Goal: Information Seeking & Learning: Learn about a topic

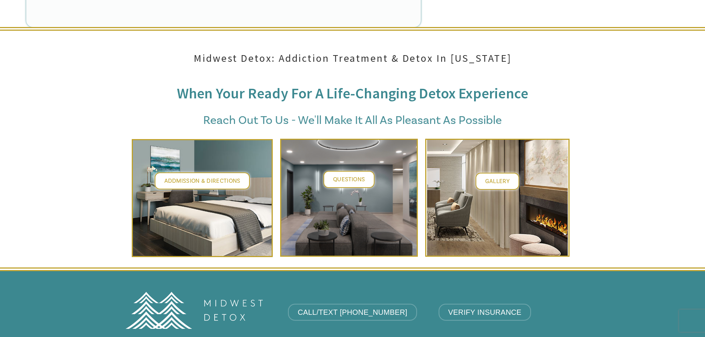
scroll to position [2861, 0]
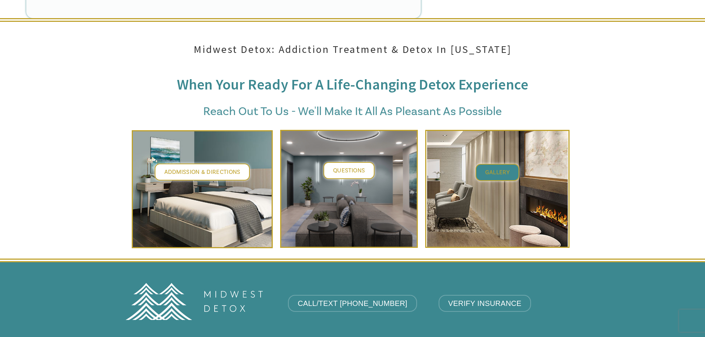
click at [500, 169] on span "Gallery" at bounding box center [497, 172] width 24 height 7
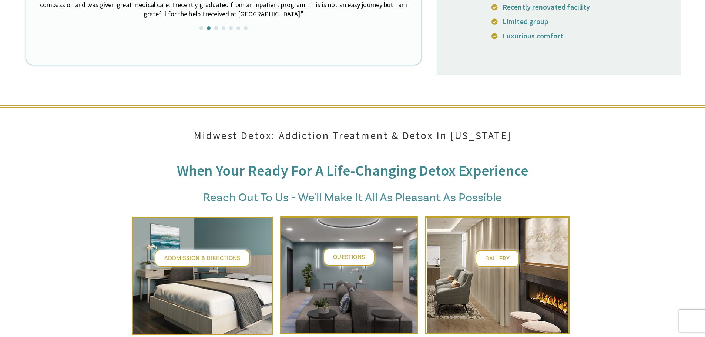
scroll to position [2777, 0]
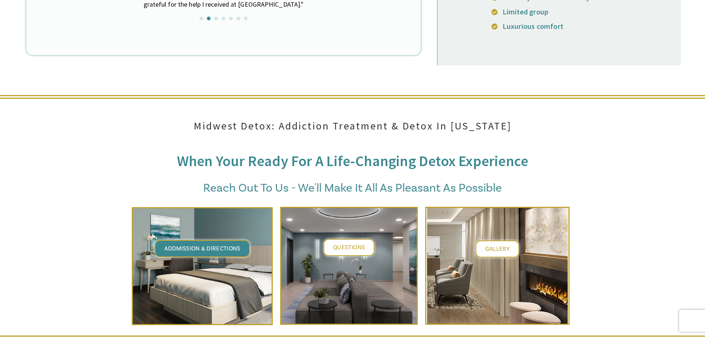
click at [199, 245] on span "Addmission & Directions" at bounding box center [202, 248] width 76 height 7
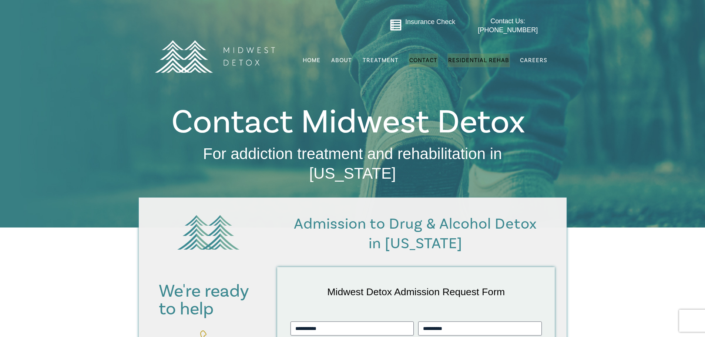
click at [499, 57] on span "Residential Rehab" at bounding box center [478, 60] width 61 height 7
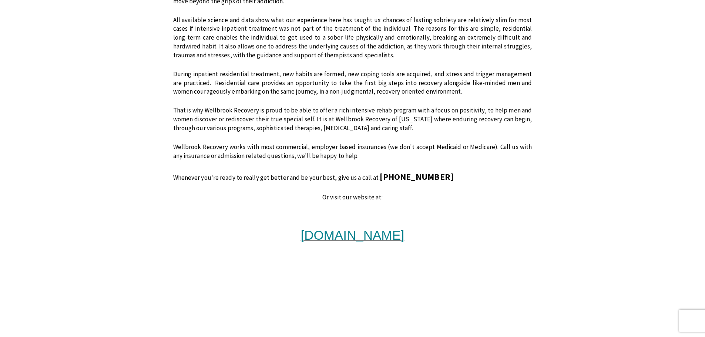
scroll to position [518, 0]
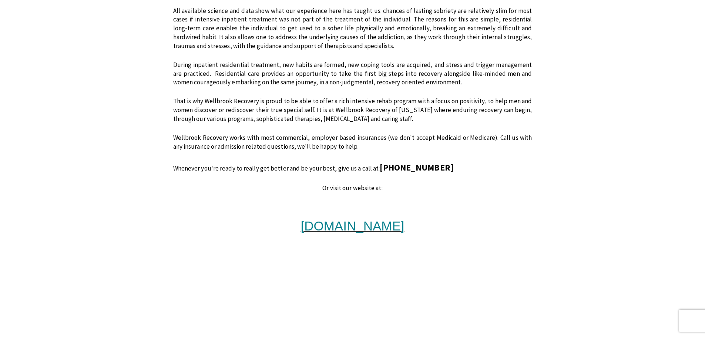
click at [346, 225] on span "www.wellbrookrecovery.com" at bounding box center [353, 226] width 104 height 14
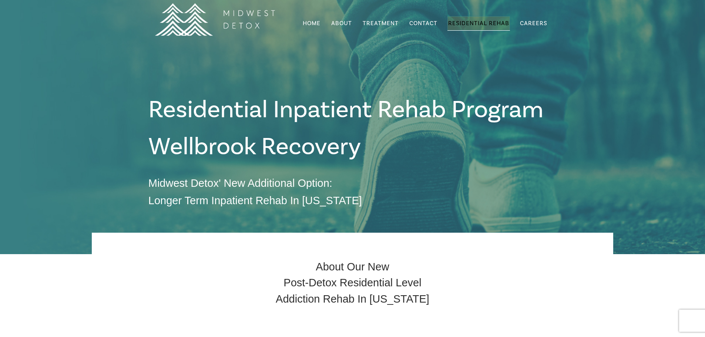
scroll to position [0, 0]
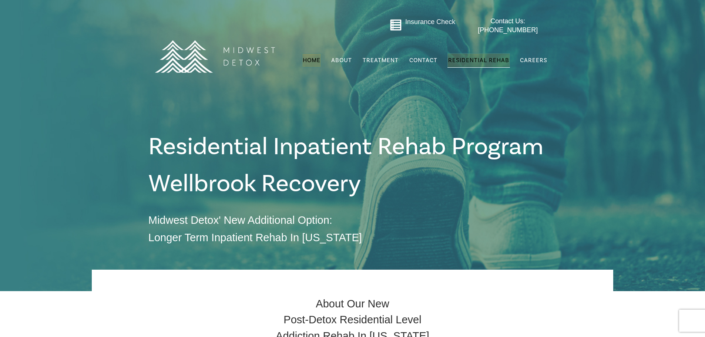
click at [315, 57] on span "Home" at bounding box center [312, 60] width 18 height 7
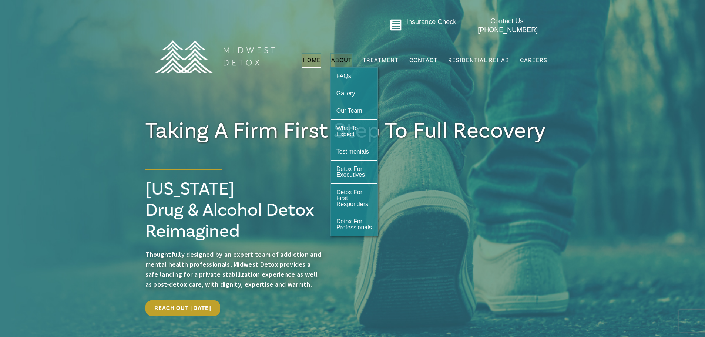
click at [342, 57] on span "About" at bounding box center [341, 60] width 21 height 6
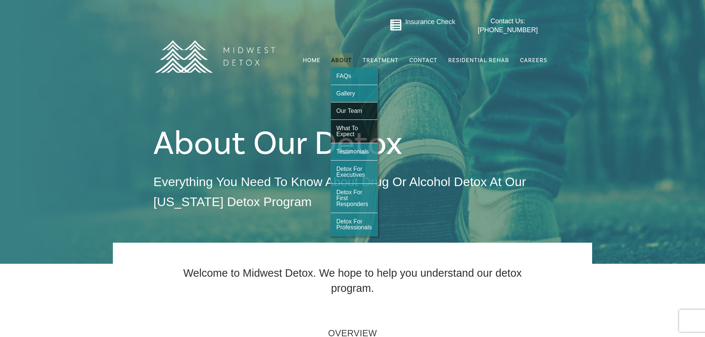
click at [348, 108] on span "Our Team" at bounding box center [350, 111] width 26 height 6
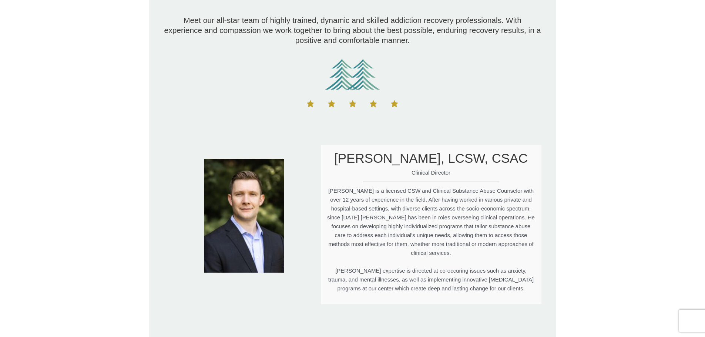
scroll to position [111, 0]
